Goal: Task Accomplishment & Management: Use online tool/utility

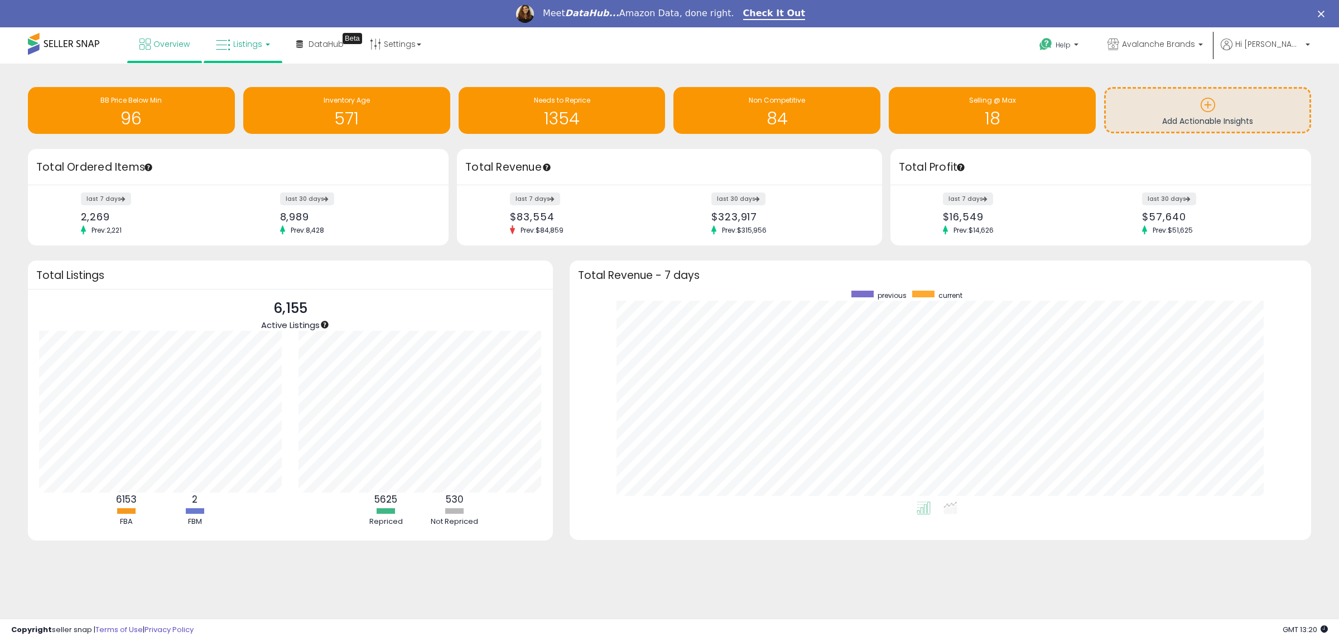
click at [249, 39] on link "Listings" at bounding box center [243, 43] width 71 height 33
click at [251, 72] on li at bounding box center [251, 85] width 94 height 40
click at [229, 44] on icon at bounding box center [223, 45] width 15 height 15
click at [233, 73] on li at bounding box center [251, 85] width 94 height 40
click at [237, 36] on link "Listings" at bounding box center [243, 43] width 71 height 33
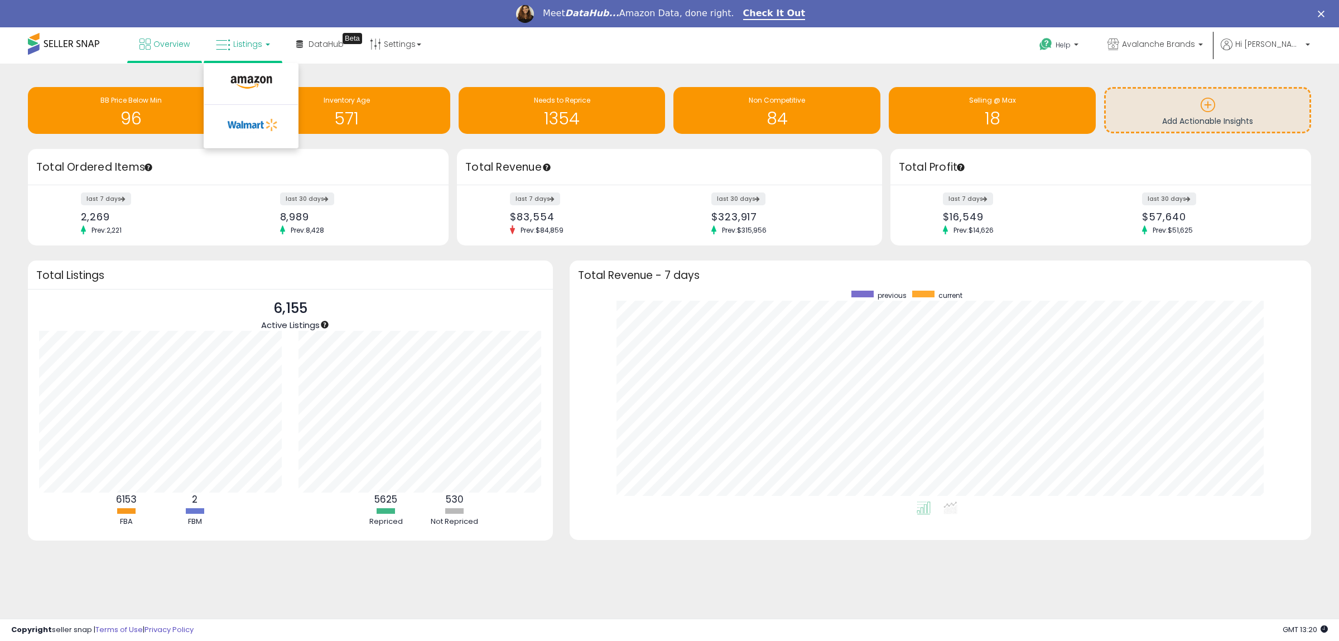
click at [237, 73] on li at bounding box center [251, 85] width 94 height 40
click at [238, 30] on link "Listings" at bounding box center [243, 43] width 71 height 33
click at [239, 80] on icon at bounding box center [251, 82] width 49 height 15
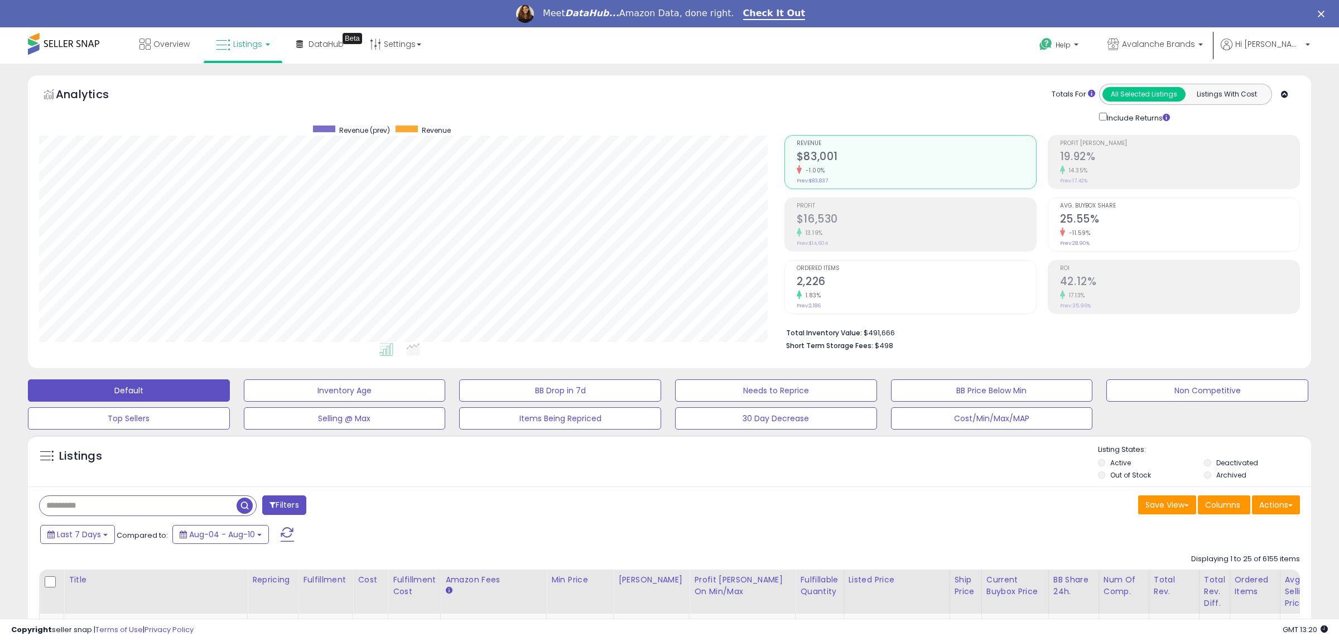
scroll to position [229, 745]
click at [763, 12] on link "Check It Out" at bounding box center [774, 14] width 63 height 12
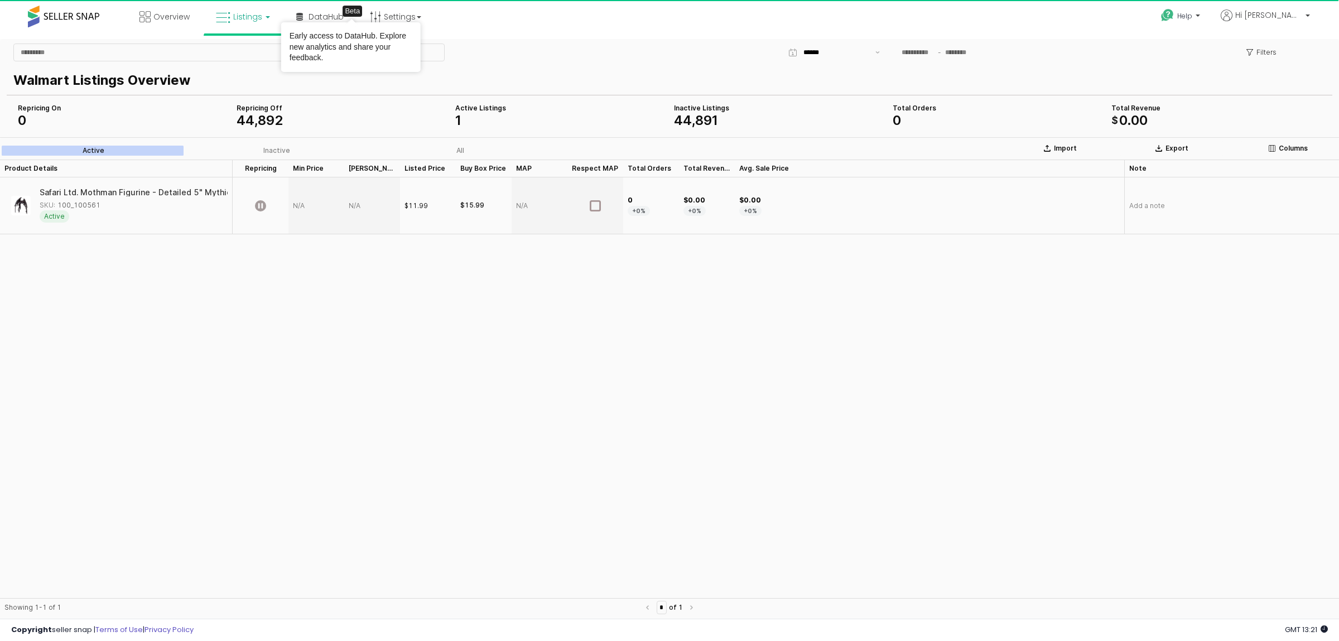
click at [251, 17] on span "Listings" at bounding box center [247, 16] width 29 height 11
click at [246, 55] on icon at bounding box center [251, 55] width 49 height 15
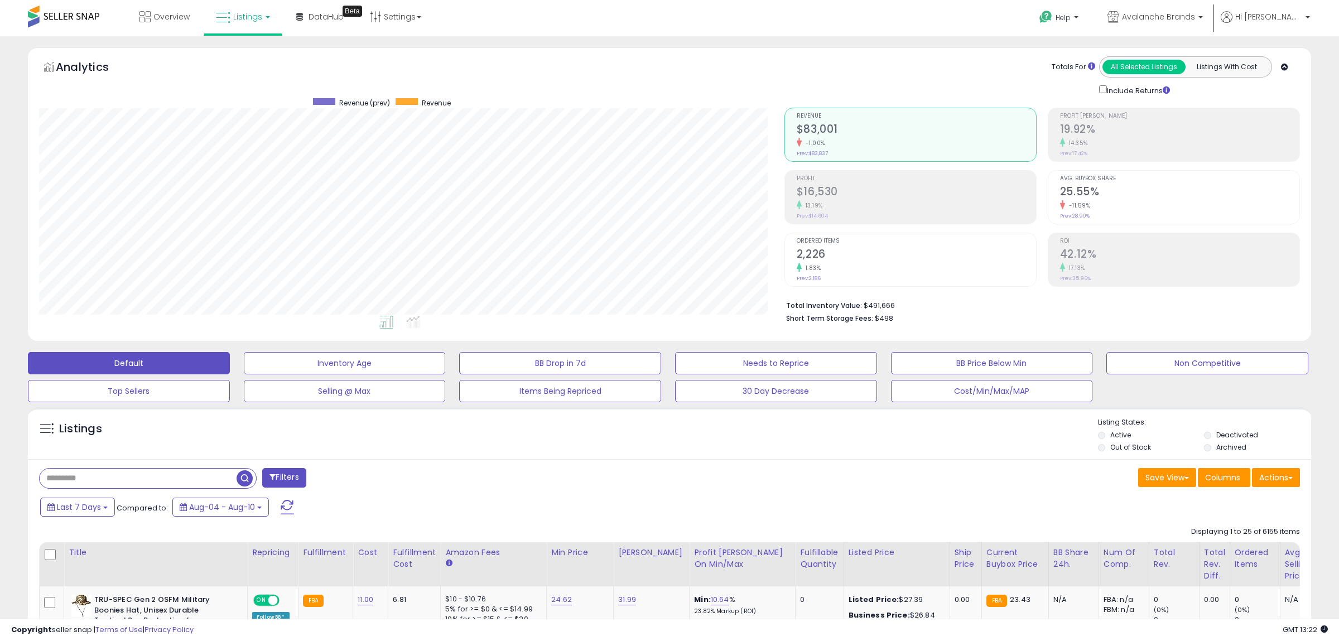
click at [143, 455] on div "Listings" at bounding box center [669, 436] width 1283 height 38
click at [143, 477] on input "text" at bounding box center [200, 479] width 321 height 20
type input "******"
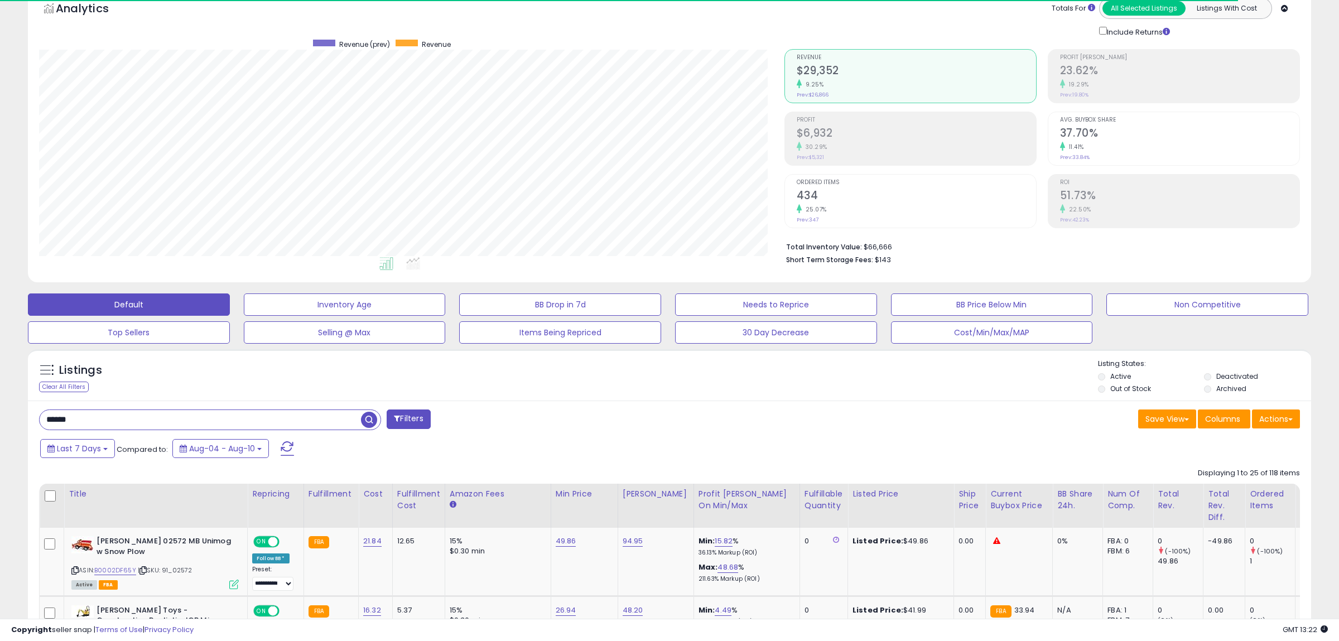
scroll to position [229, 745]
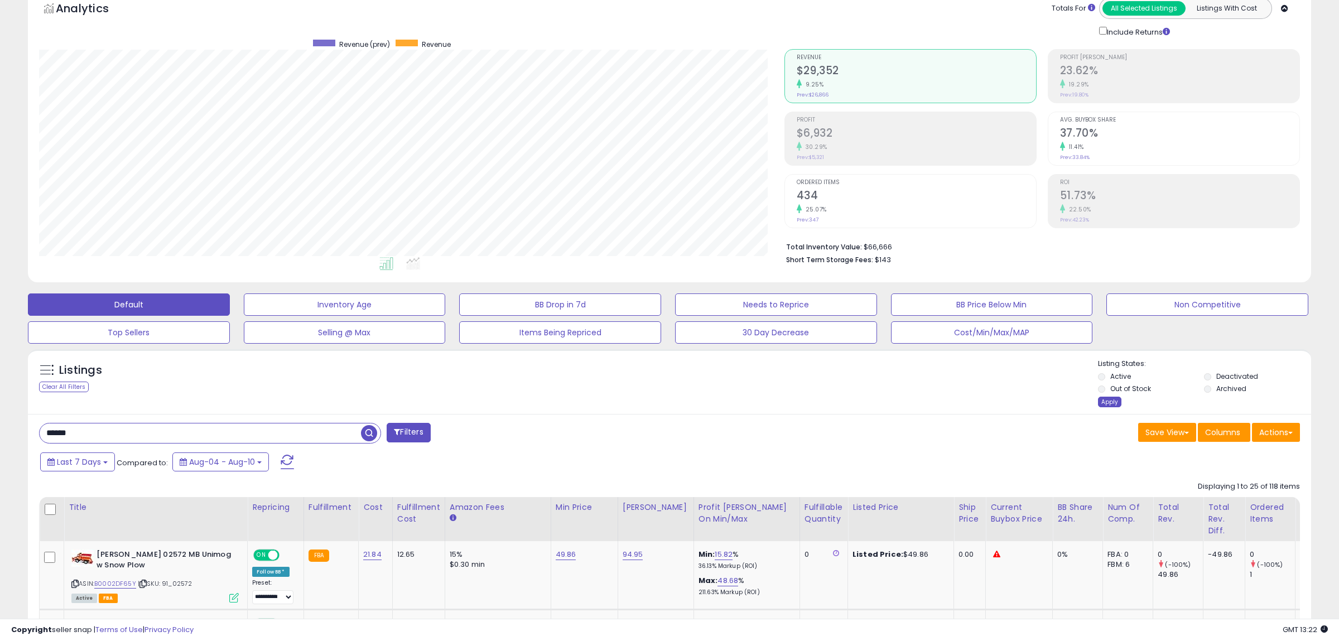
click at [1101, 398] on div "Apply" at bounding box center [1109, 402] width 23 height 11
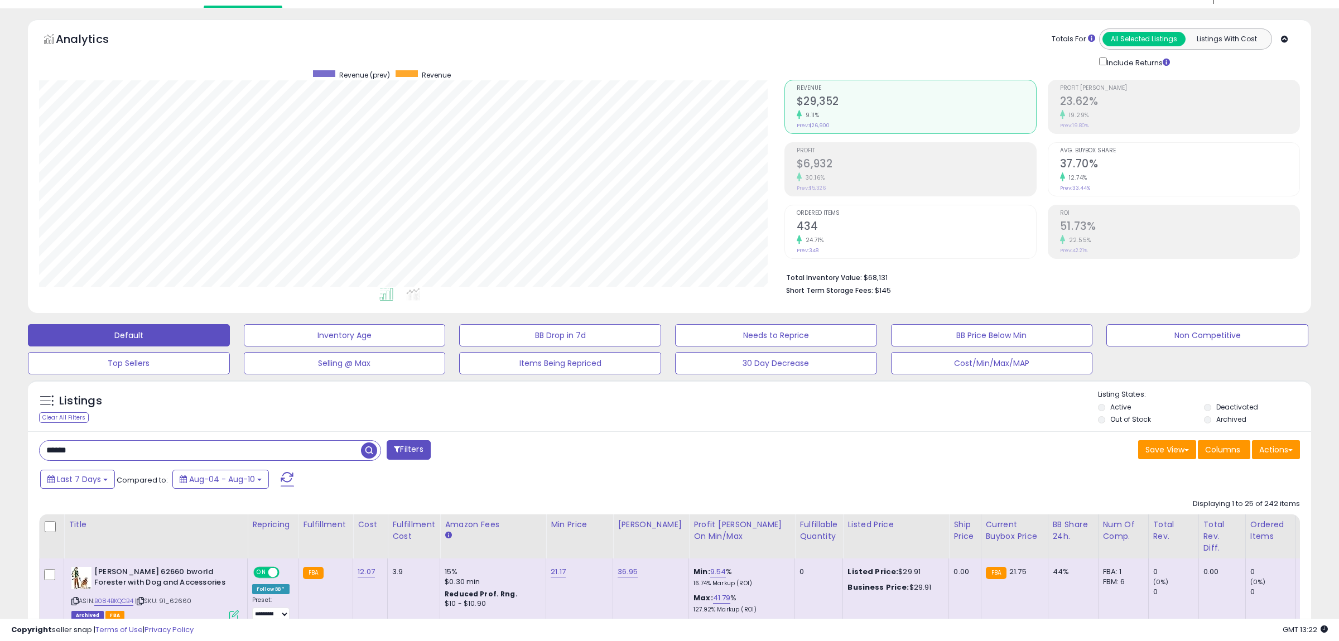
scroll to position [0, 0]
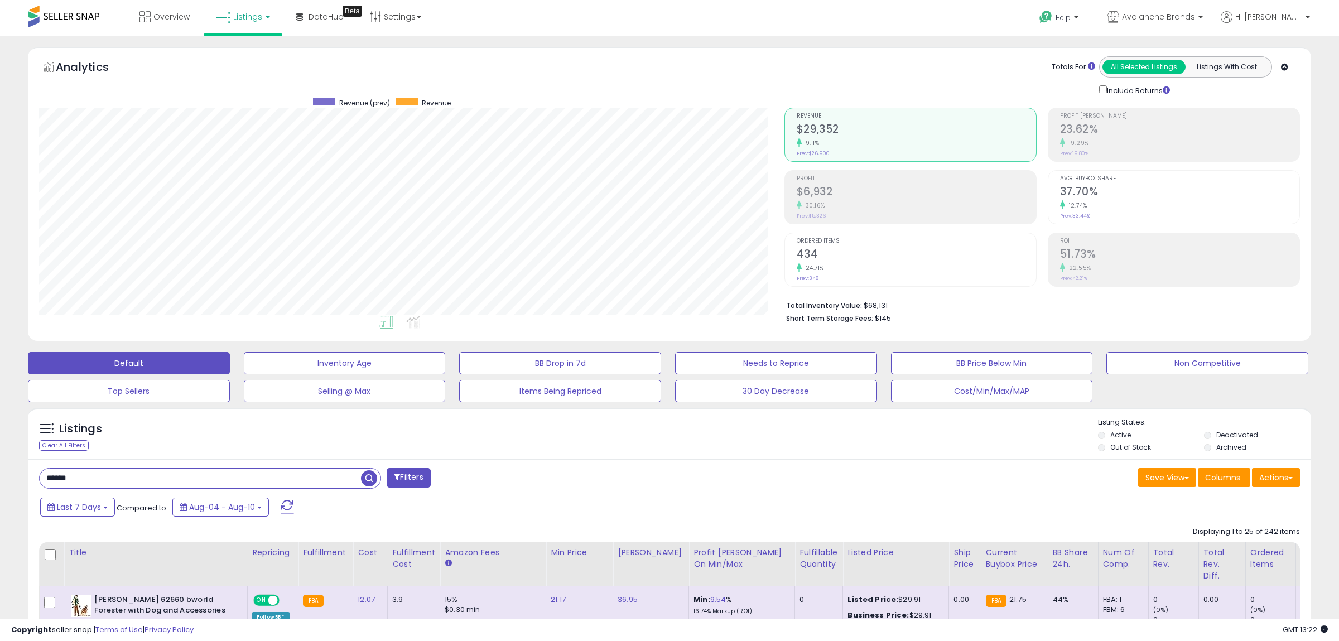
click at [1219, 66] on button "Listings With Cost" at bounding box center [1226, 67] width 83 height 15
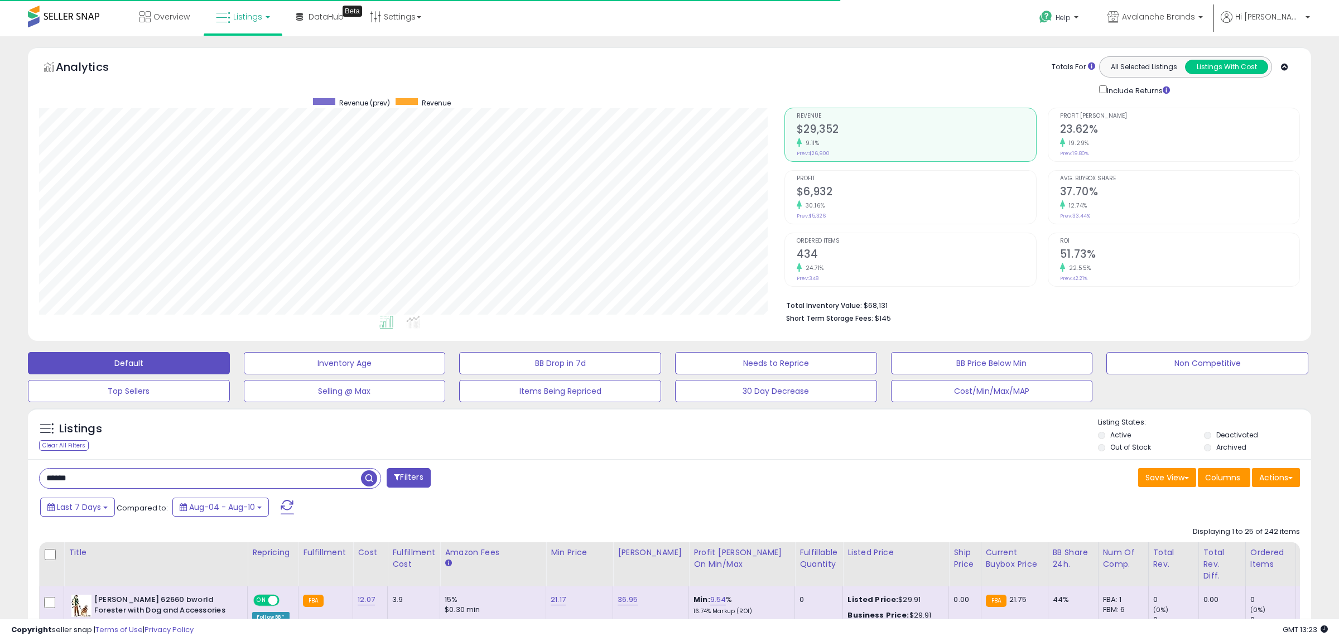
scroll to position [229, 745]
click at [1127, 69] on button "All Selected Listings" at bounding box center [1144, 67] width 83 height 15
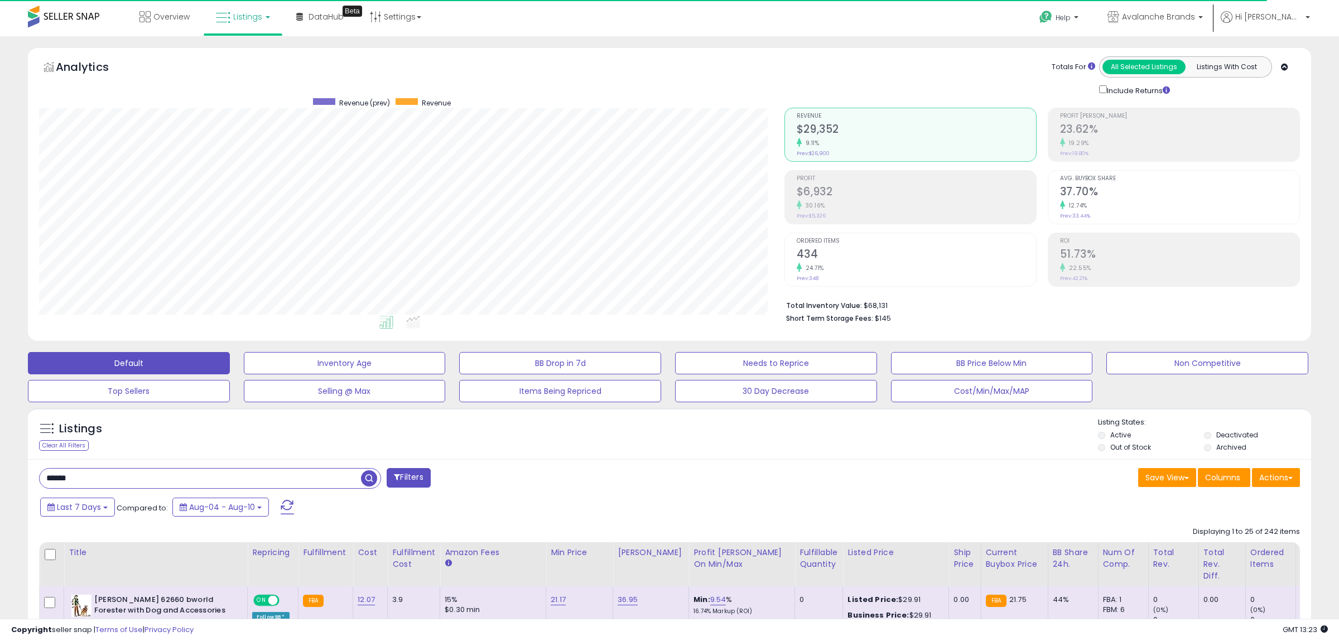
click at [725, 454] on div "Listings Clear All Filters Listing States:" at bounding box center [669, 436] width 1283 height 38
click at [638, 472] on div "****** Filters" at bounding box center [350, 479] width 639 height 22
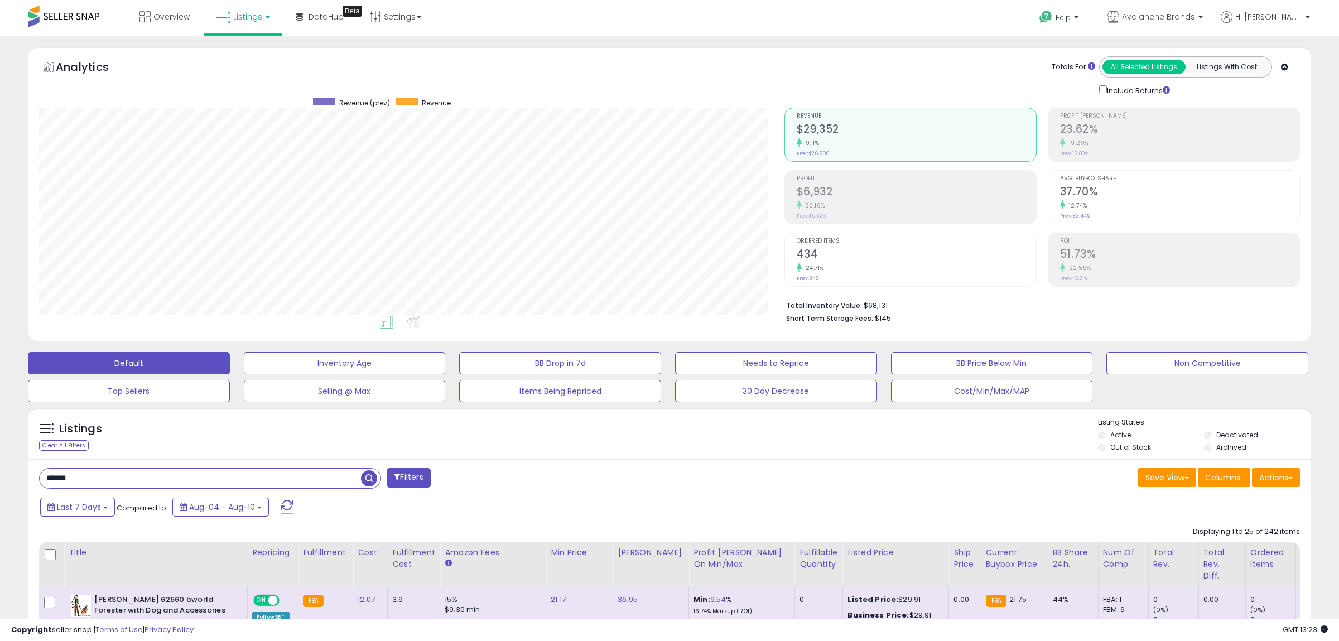
click at [1088, 139] on div "19.29%" at bounding box center [1179, 143] width 239 height 11
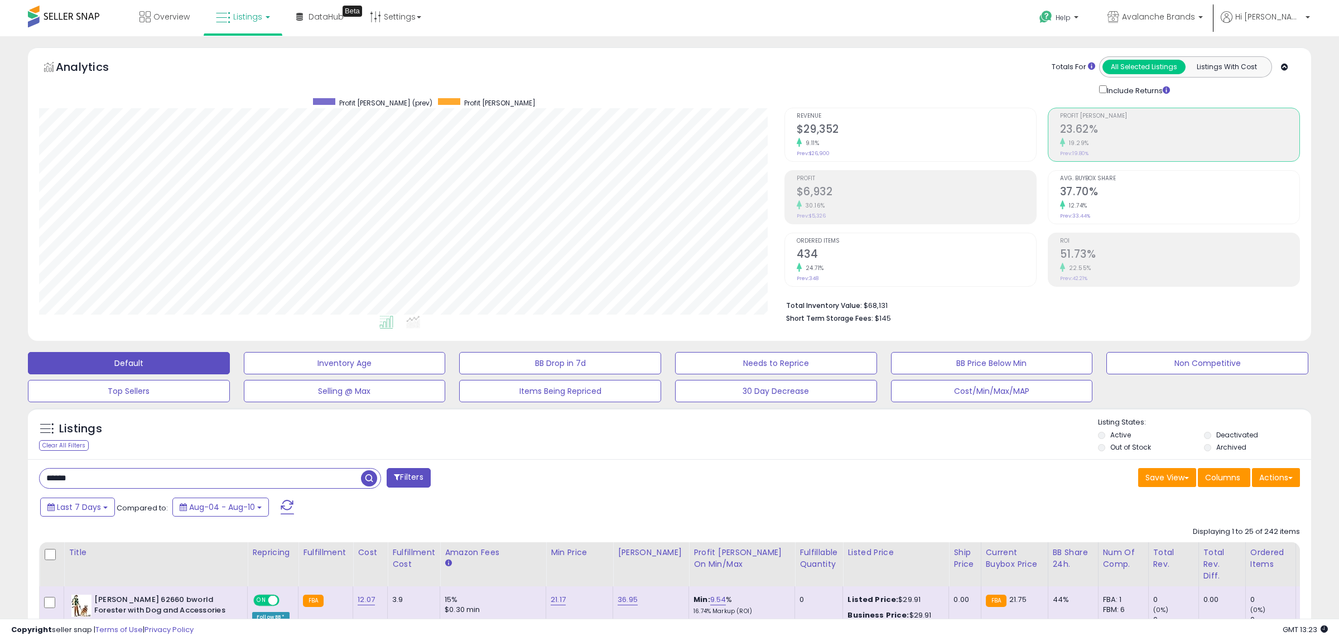
click at [940, 126] on h2 "$29,352" at bounding box center [916, 130] width 239 height 15
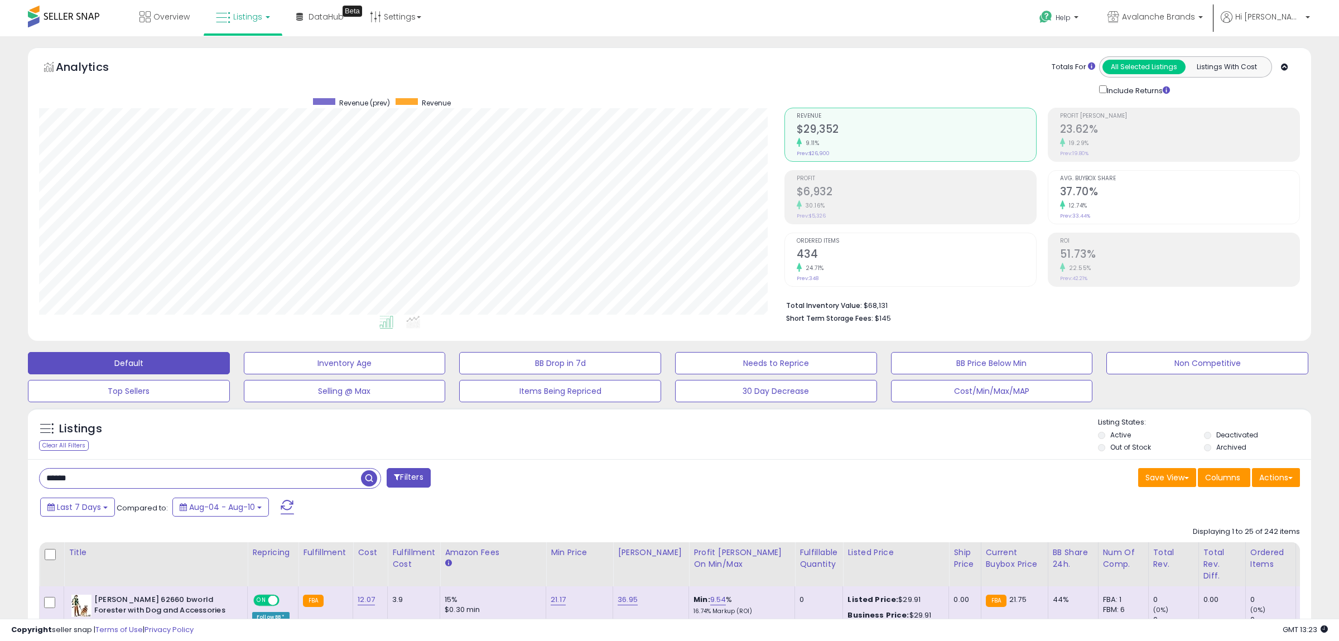
click at [937, 126] on h2 "$29,352" at bounding box center [916, 130] width 239 height 15
click at [1140, 126] on h2 "23.62%" at bounding box center [1179, 130] width 239 height 15
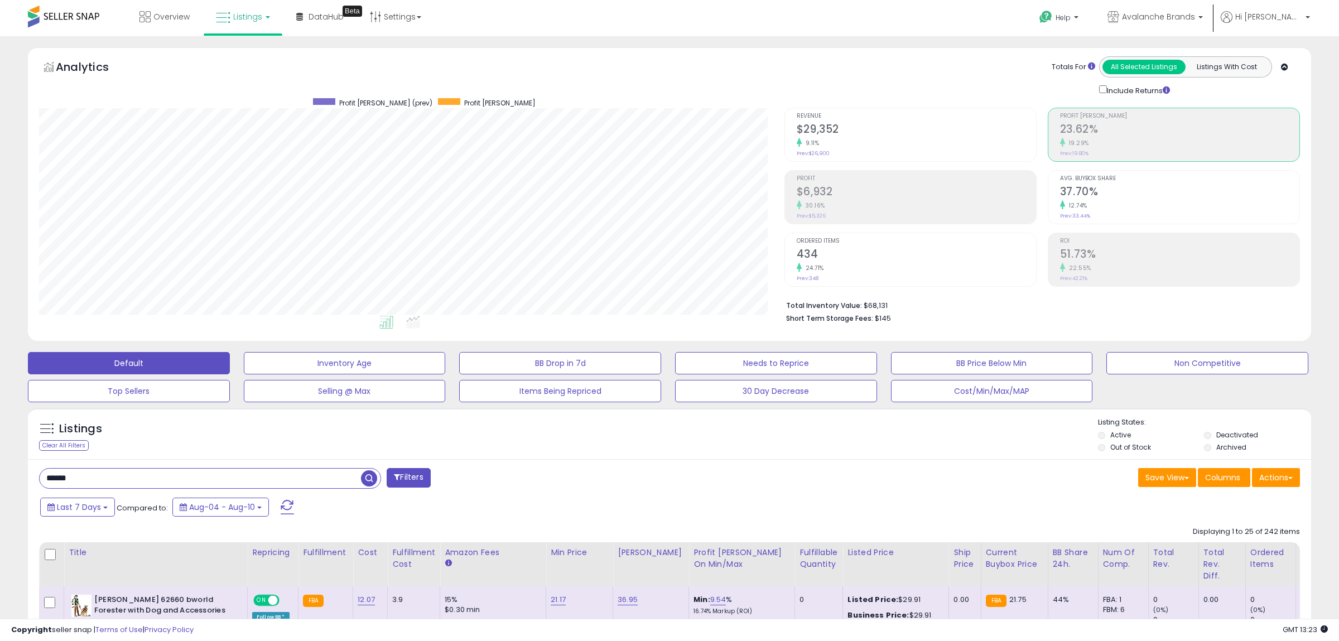
click at [1146, 181] on div "Avg. Buybox Share 37.70% 12.74% Prev: 33.44%" at bounding box center [1179, 196] width 239 height 50
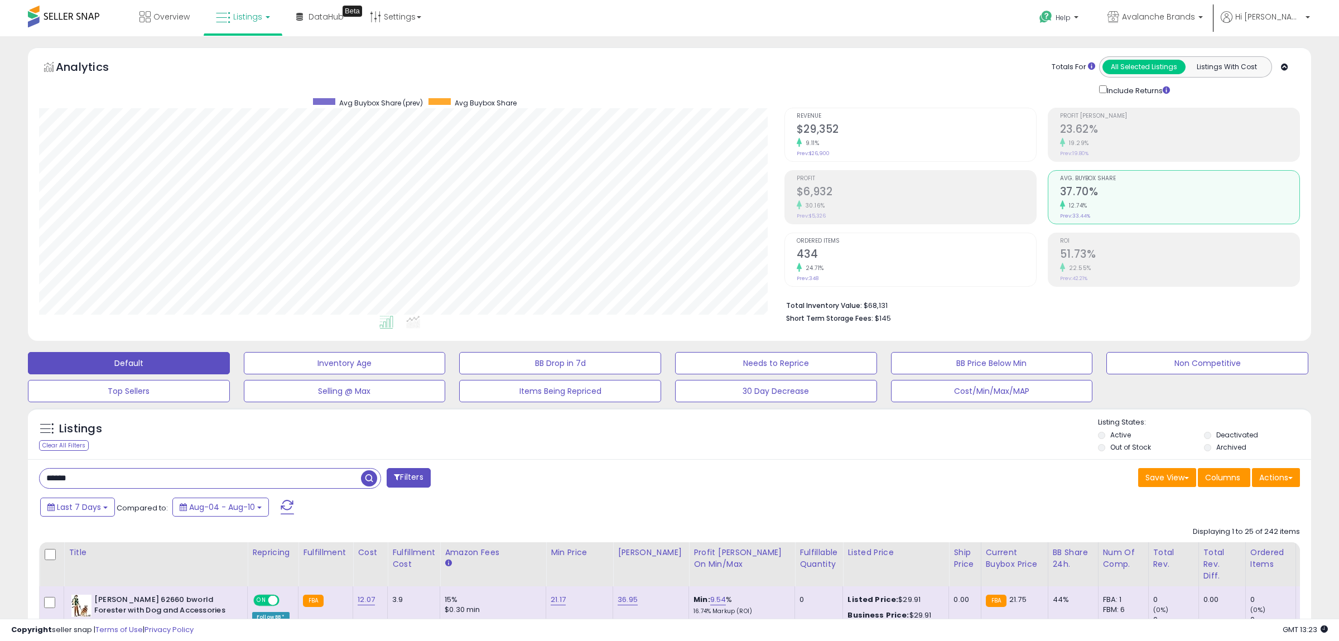
click at [1176, 248] on h2 "51.73%" at bounding box center [1179, 255] width 239 height 15
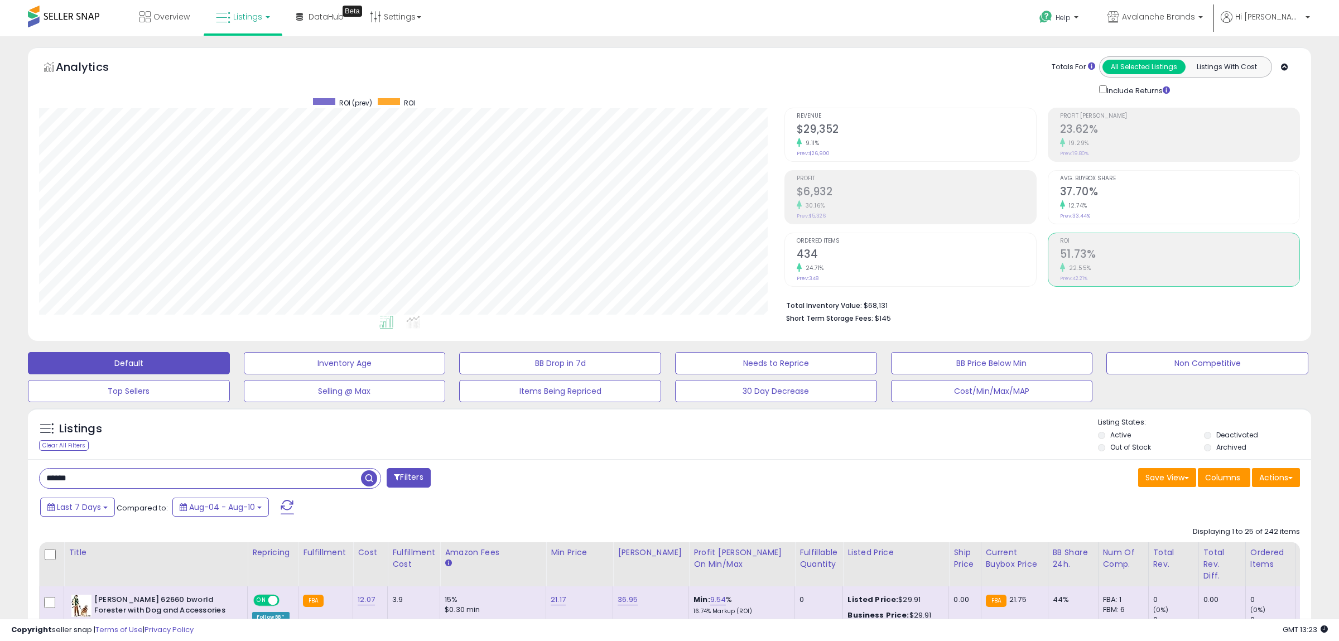
click at [886, 250] on h2 "434" at bounding box center [916, 255] width 239 height 15
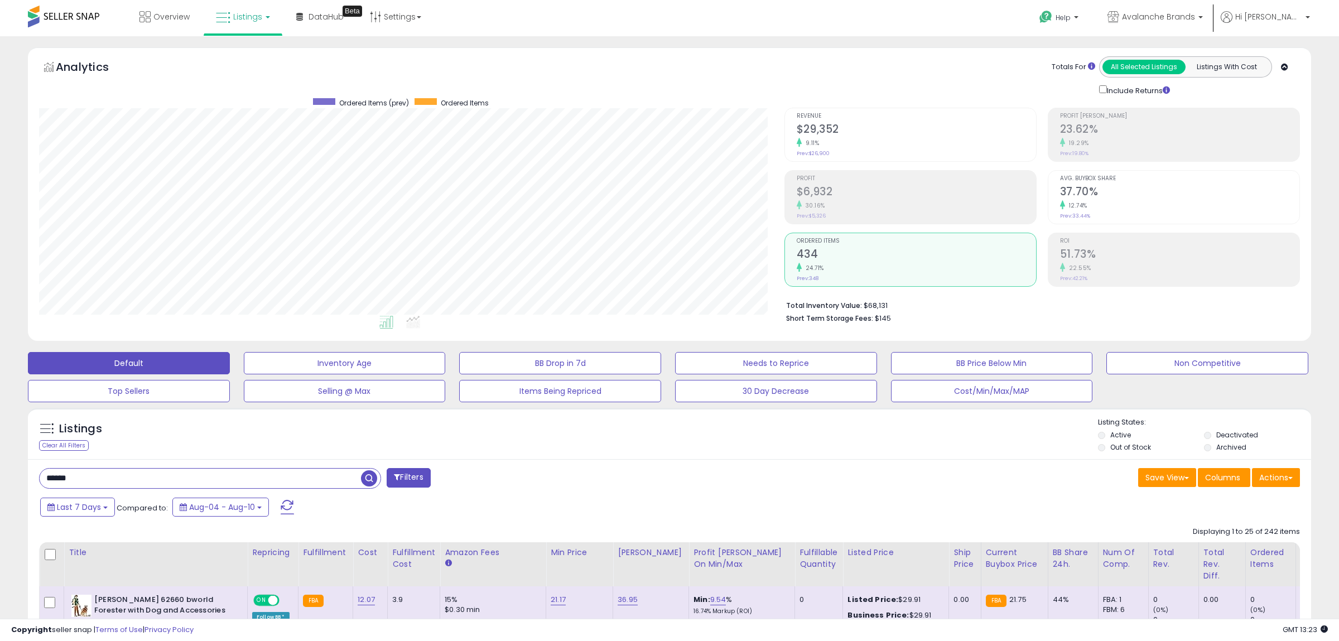
click at [851, 184] on div "Profit $6,932 30.16% Prev: $5,326" at bounding box center [916, 196] width 239 height 50
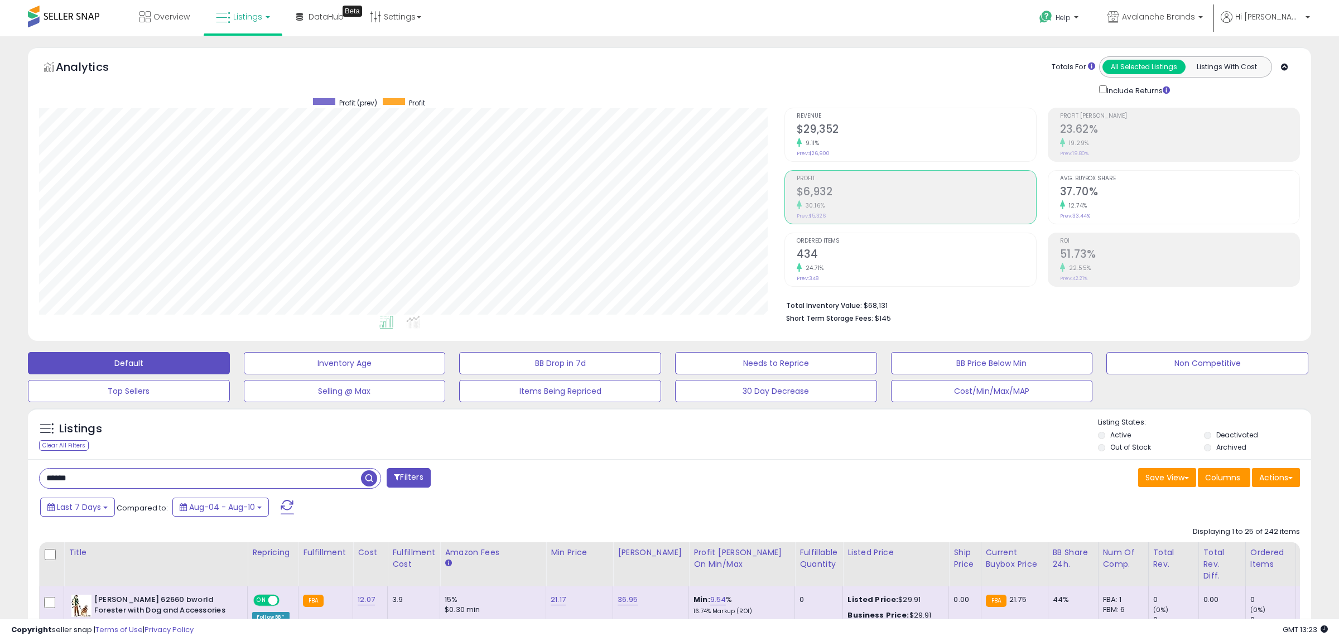
click at [848, 124] on h2 "$29,352" at bounding box center [916, 130] width 239 height 15
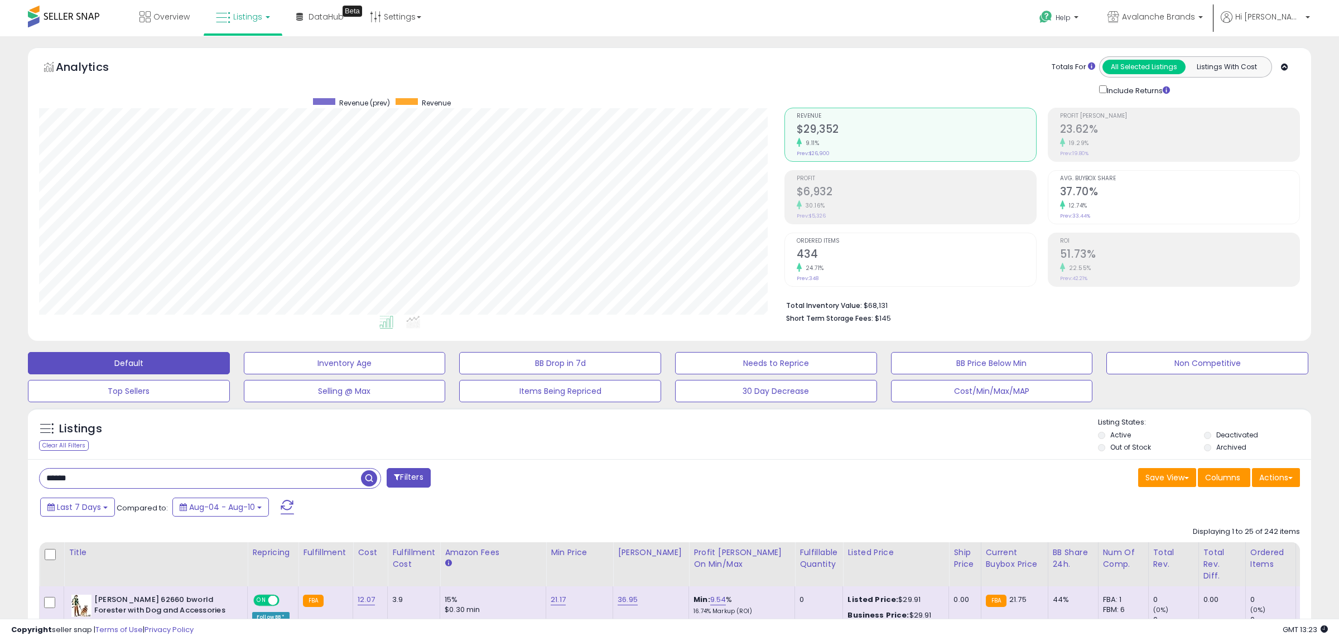
click at [828, 435] on div "Listings Clear All Filters Listing States:" at bounding box center [669, 436] width 1283 height 38
click at [719, 469] on div "Save View Save As New View Update Current View Columns Actions Import Import Wa…" at bounding box center [989, 479] width 639 height 22
drag, startPoint x: 766, startPoint y: 505, endPoint x: 772, endPoint y: 525, distance: 20.5
click at [1016, 6] on div "Help Contact Support Search Knowledge Hub Request a Feature Hi Amy" at bounding box center [1101, 23] width 444 height 47
drag, startPoint x: 1174, startPoint y: 14, endPoint x: 1175, endPoint y: 32, distance: 18.4
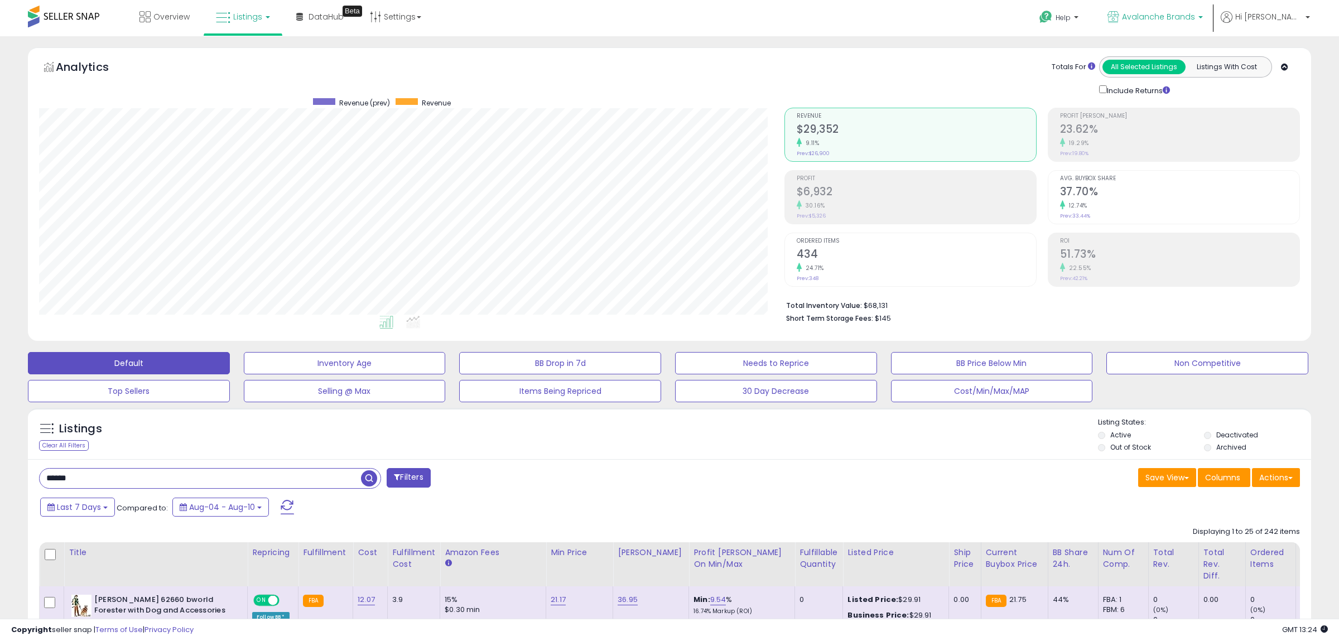
click at [1174, 16] on span "Avalanche Brands" at bounding box center [1158, 16] width 73 height 11
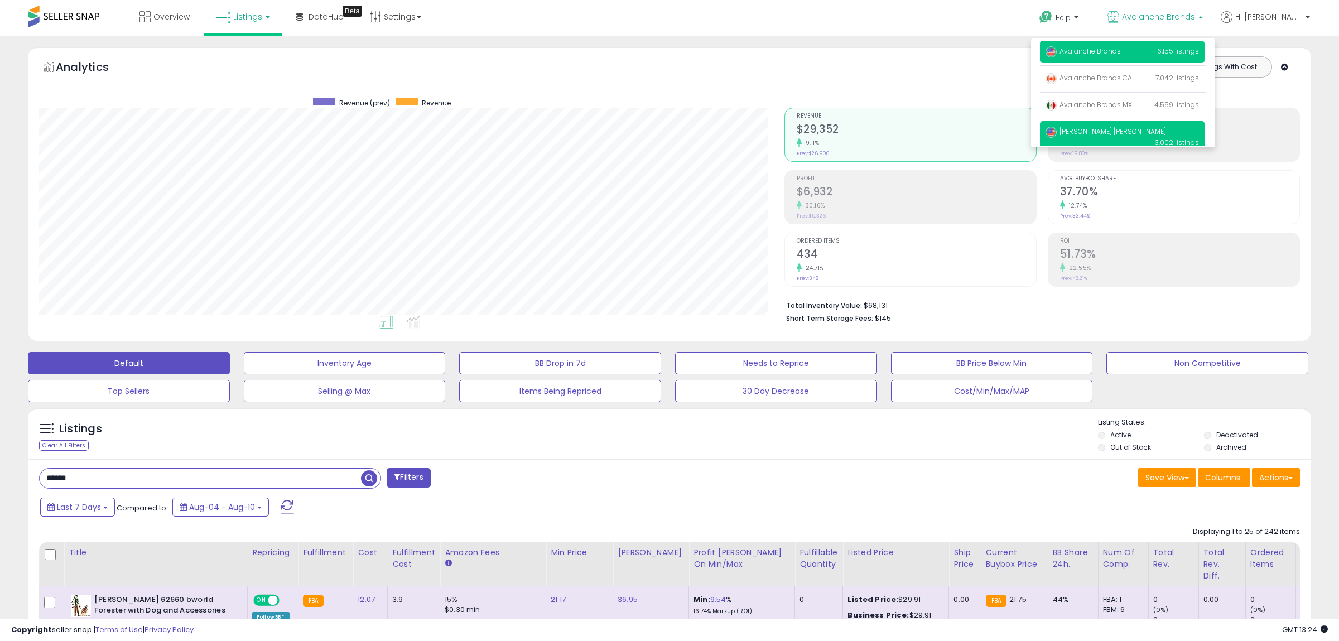
click at [1155, 134] on p "reid louis peter 3,002 listings" at bounding box center [1122, 137] width 165 height 32
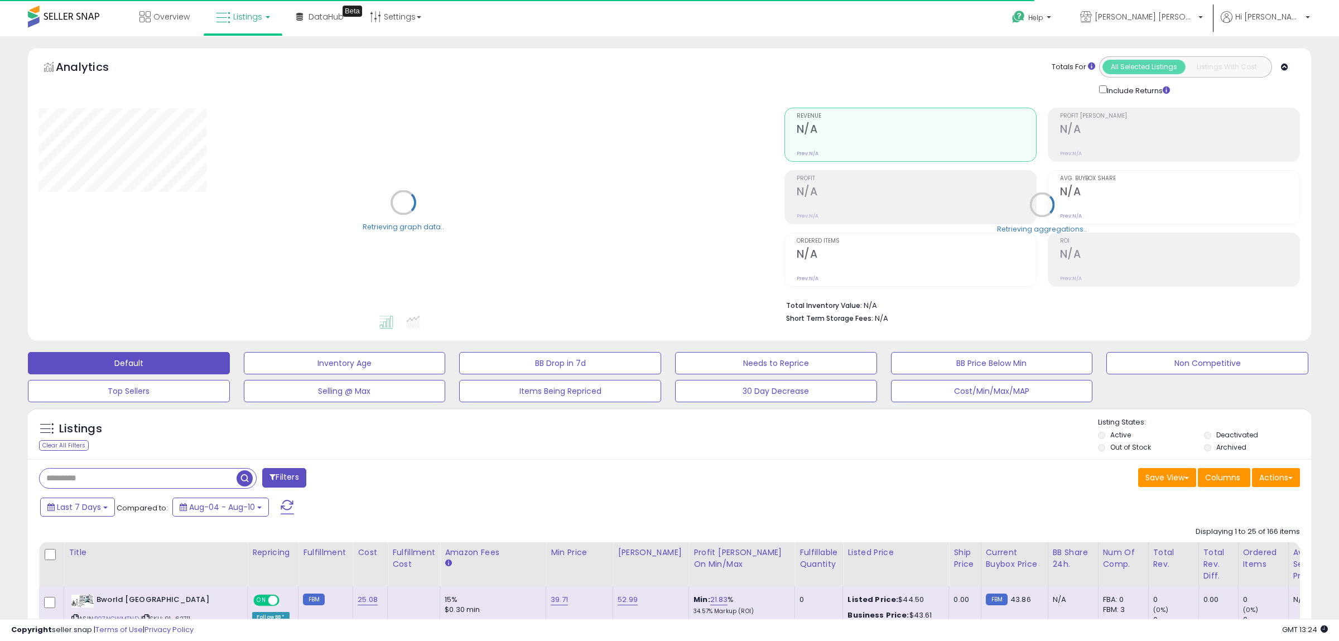
type input "******"
click at [1194, 11] on span "[PERSON_NAME] [PERSON_NAME]" at bounding box center [1145, 16] width 100 height 11
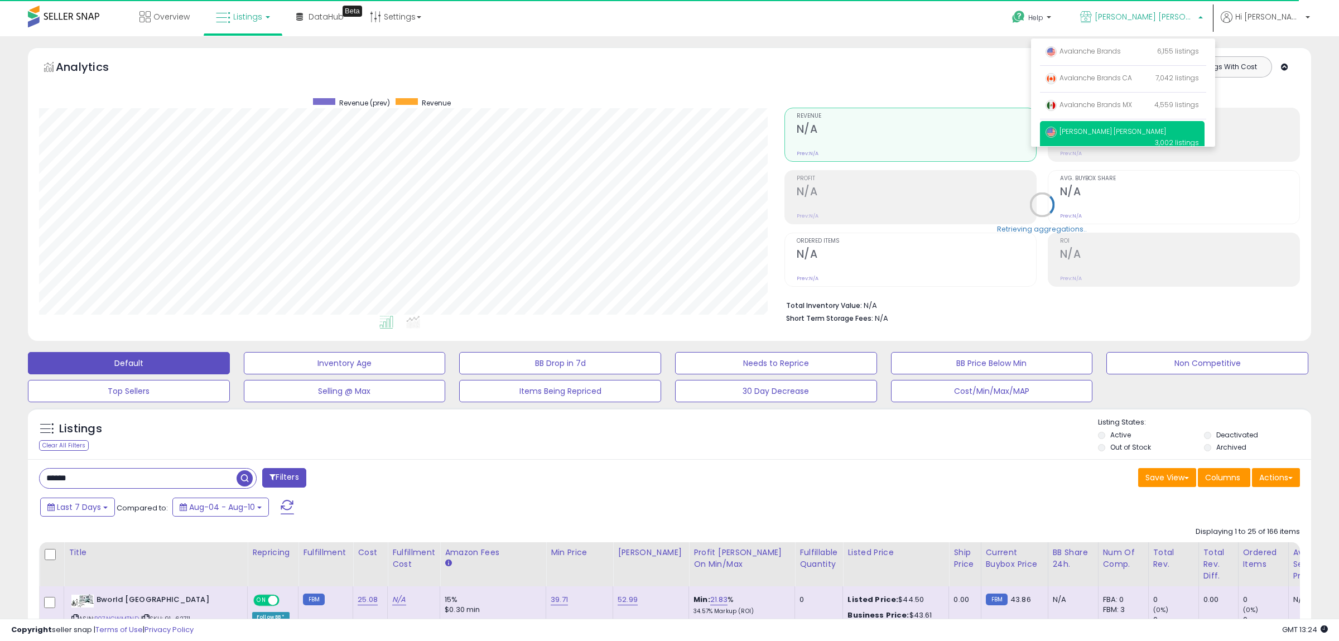
scroll to position [229, 745]
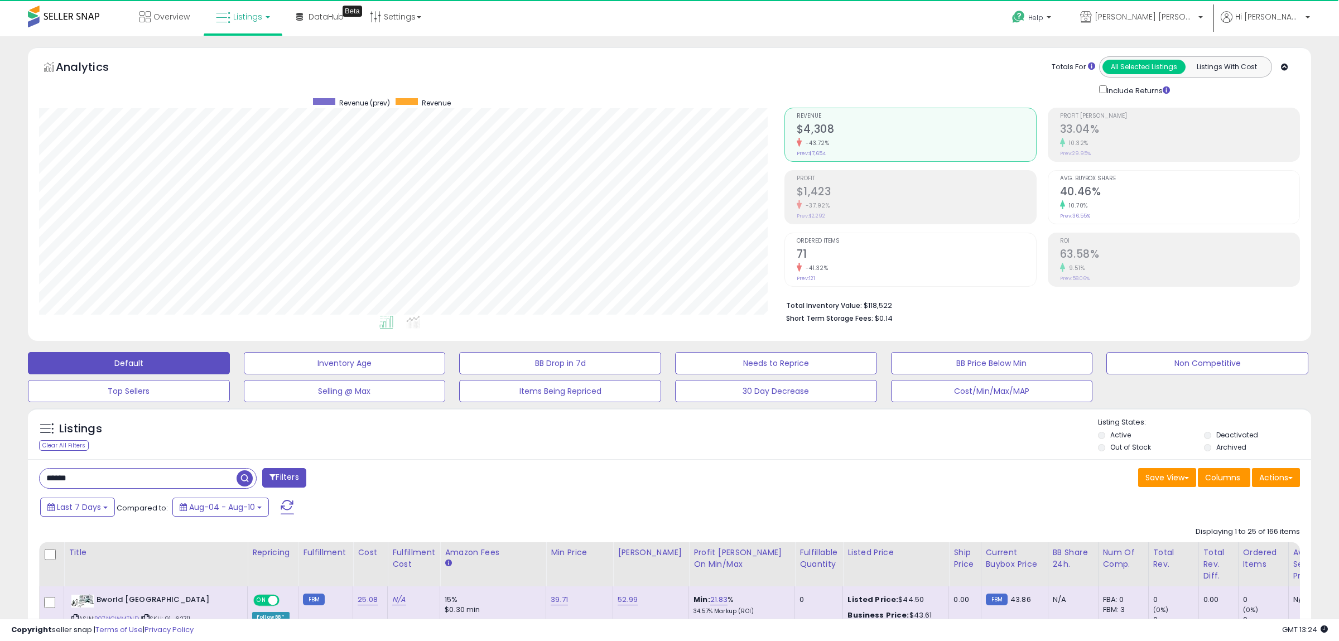
click at [605, 469] on div "****** Filters" at bounding box center [350, 479] width 639 height 22
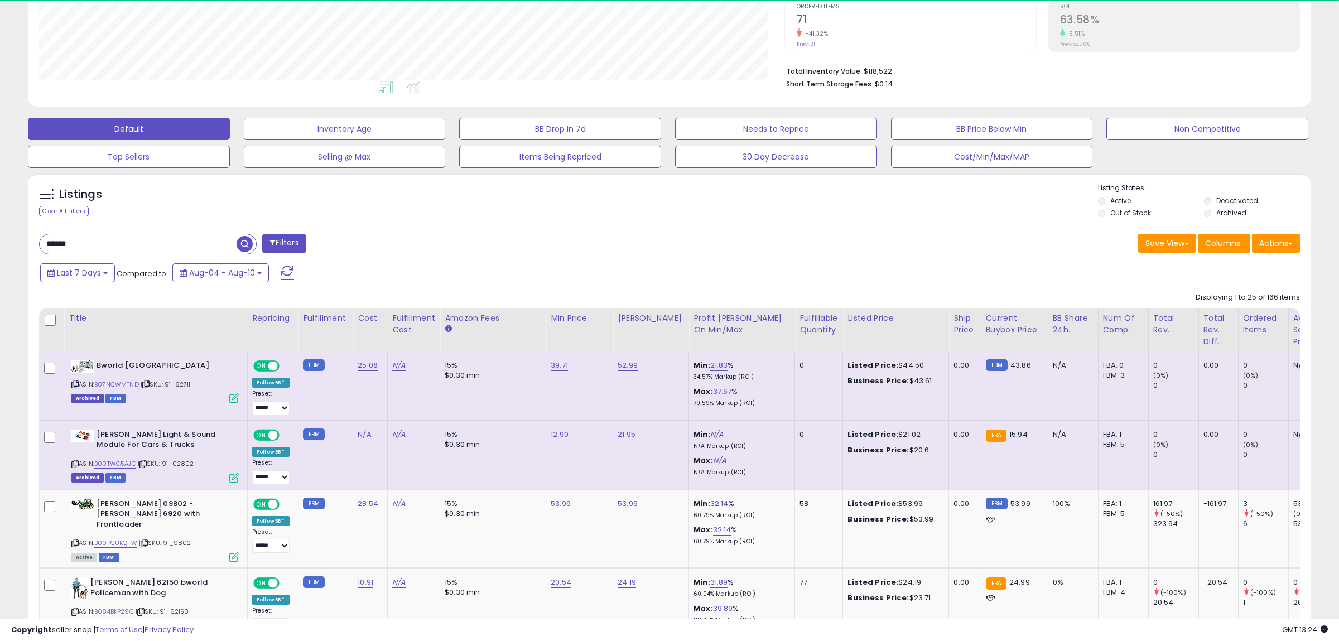
click at [140, 248] on input "******" at bounding box center [138, 244] width 197 height 20
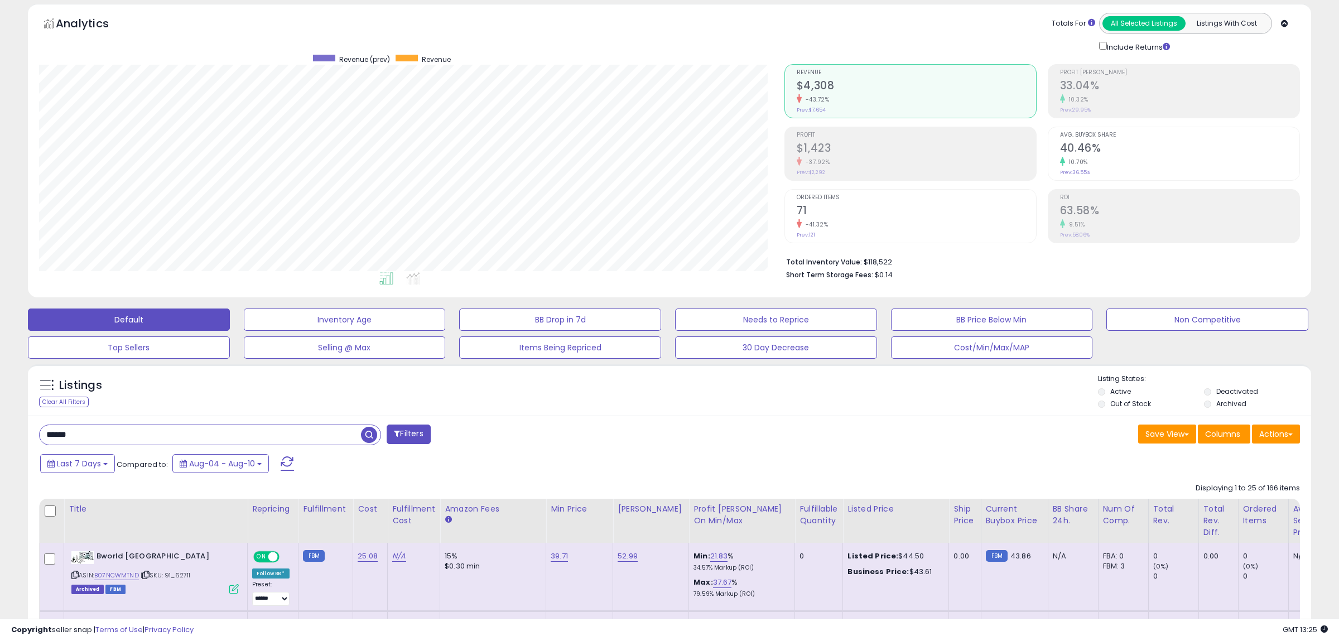
scroll to position [0, 0]
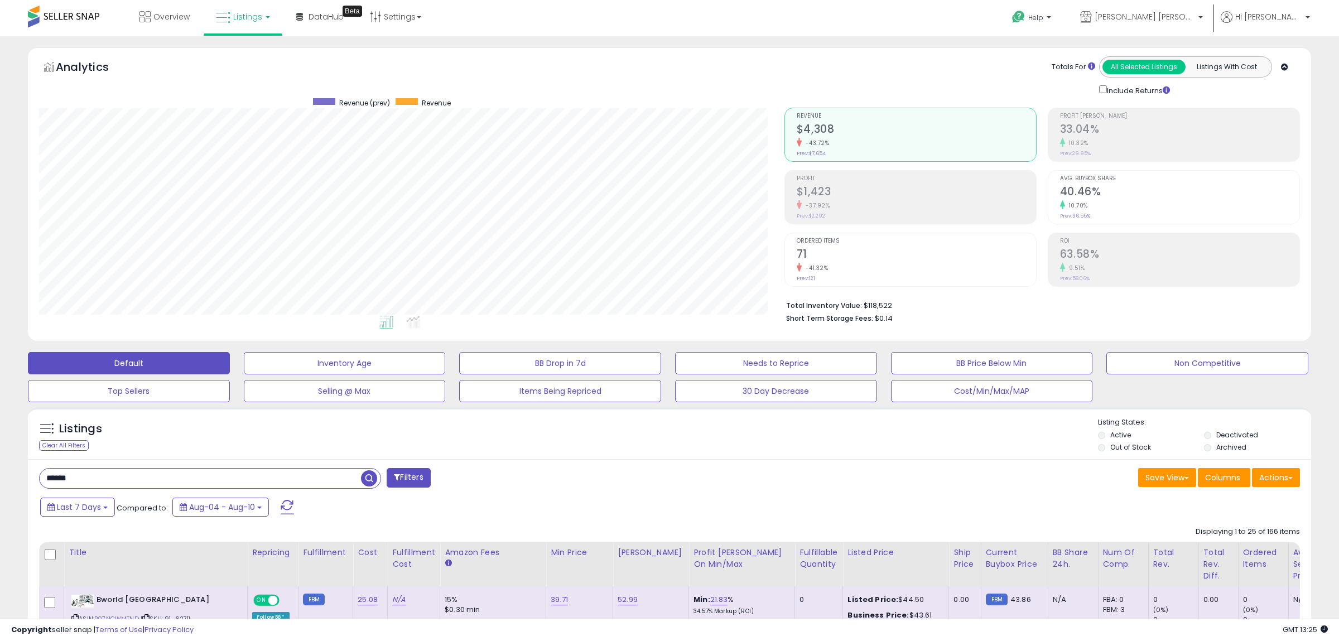
click at [895, 475] on div "Save View Save As New View Update Current View Columns Actions Import Export Vi…" at bounding box center [989, 479] width 639 height 22
click at [906, 499] on div "Last 7 Days Compared to: Aug-04 - Aug-10" at bounding box center [510, 508] width 946 height 25
